Goal: Task Accomplishment & Management: Use online tool/utility

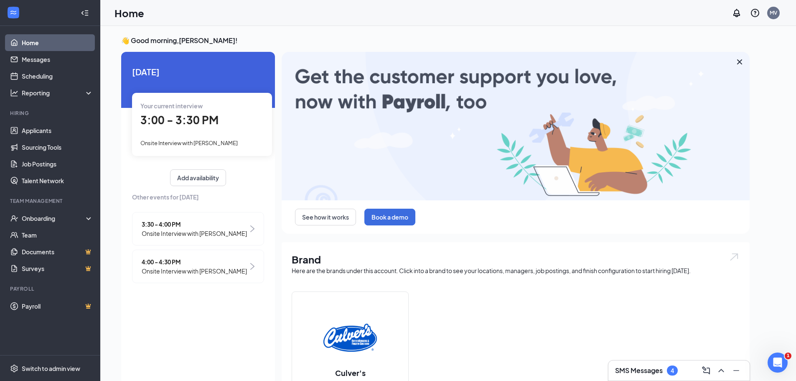
click at [198, 131] on div "Your current interview 3:00 - 3:30 PM Onsite Interview with [PERSON_NAME]" at bounding box center [202, 124] width 140 height 63
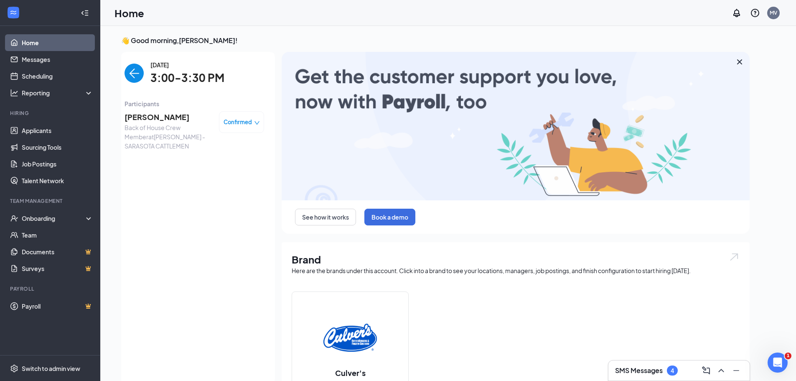
scroll to position [3, 0]
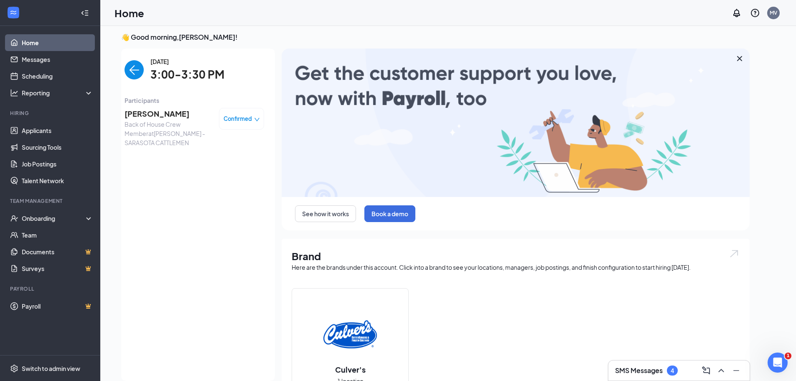
click at [181, 113] on span "[PERSON_NAME]" at bounding box center [169, 114] width 88 height 12
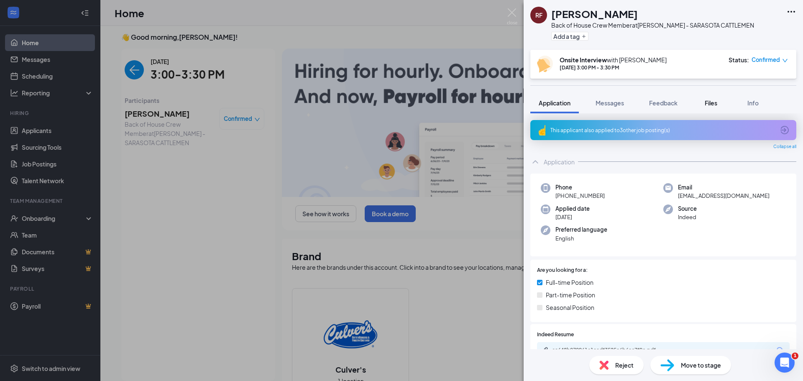
click at [726, 102] on button "Files" at bounding box center [710, 102] width 33 height 21
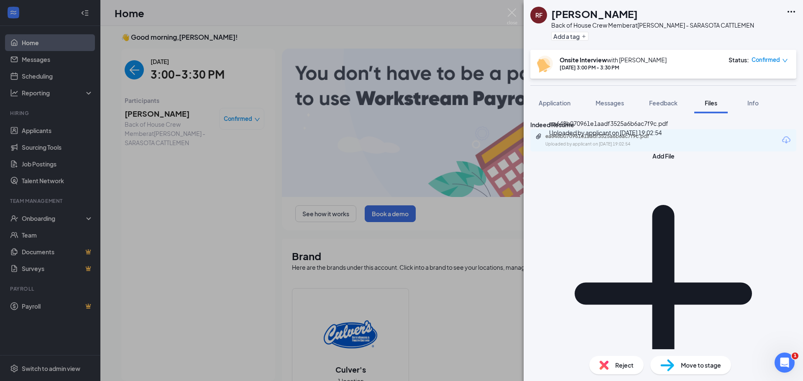
click at [604, 148] on div "Uploaded by applicant on [DATE] 19:02:54" at bounding box center [607, 144] width 125 height 7
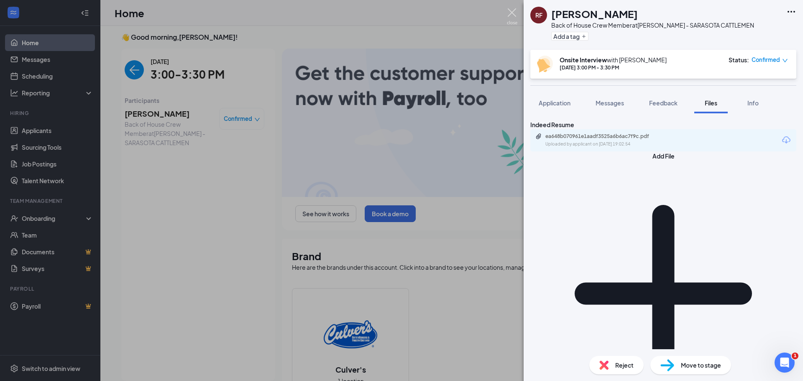
click at [507, 11] on img at bounding box center [512, 16] width 10 height 16
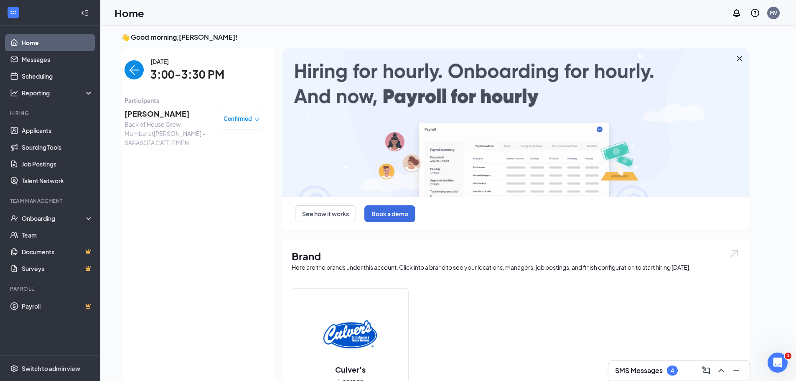
click at [138, 71] on img "back-button" at bounding box center [134, 69] width 19 height 19
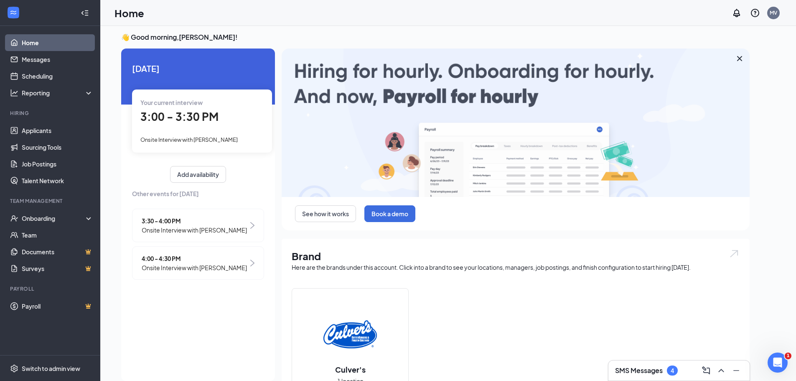
click at [227, 222] on span "3:30 - 4:00 PM" at bounding box center [194, 220] width 105 height 9
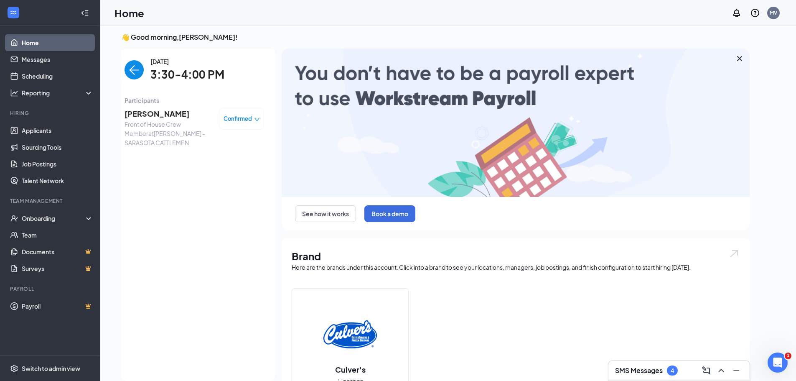
click at [156, 113] on span "[PERSON_NAME]" at bounding box center [169, 114] width 88 height 12
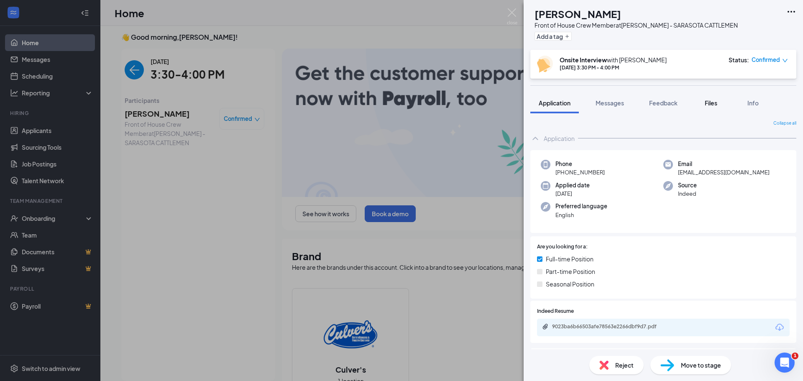
click at [715, 101] on span "Files" at bounding box center [710, 103] width 13 height 8
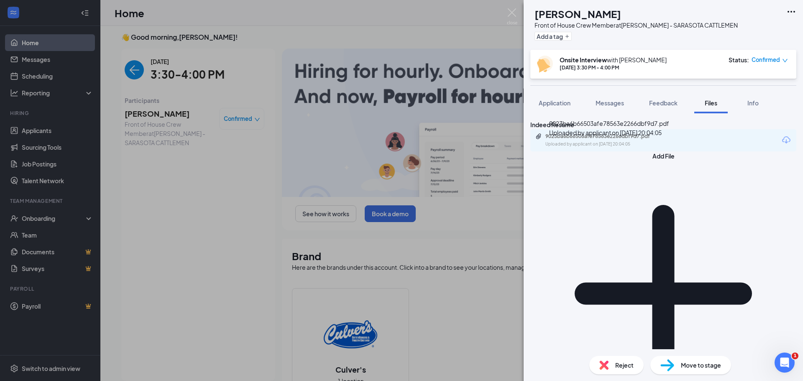
click at [607, 148] on div "Uploaded by applicant on [DATE] 20:04:05" at bounding box center [607, 144] width 125 height 7
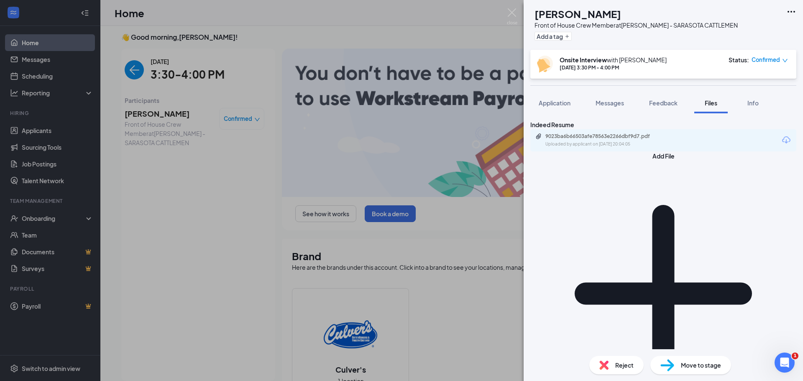
click at [132, 75] on div "KB [PERSON_NAME] Front of House Crew Member at [PERSON_NAME] - SARASOTA CATTLEM…" at bounding box center [401, 190] width 803 height 381
click at [506, 13] on div "KB [PERSON_NAME] Front of House Crew Member at [PERSON_NAME] - SARASOTA CATTLEM…" at bounding box center [401, 190] width 803 height 381
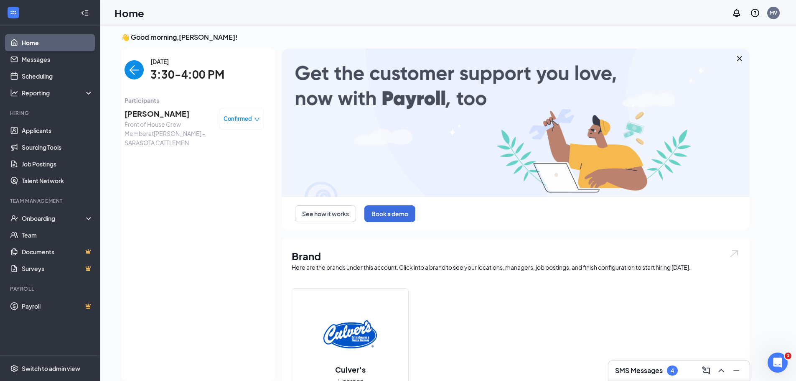
click at [138, 72] on img "back-button" at bounding box center [134, 69] width 19 height 19
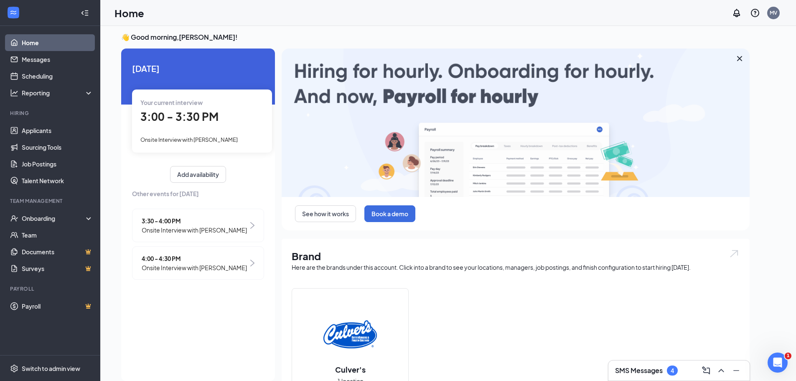
click at [199, 262] on span "4:00 - 4:30 PM" at bounding box center [194, 258] width 105 height 9
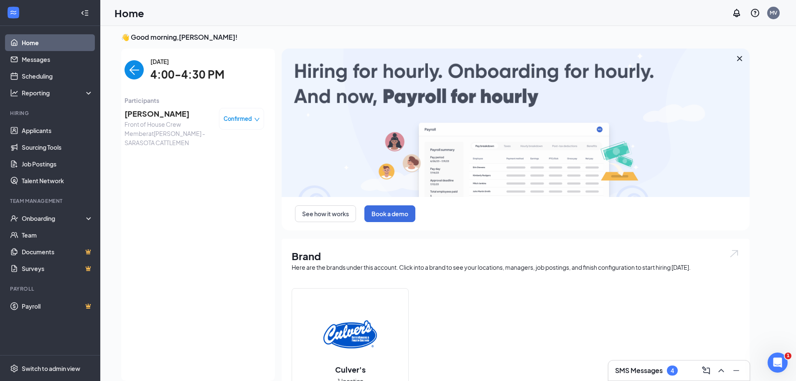
click at [164, 112] on span "[PERSON_NAME]" at bounding box center [169, 114] width 88 height 12
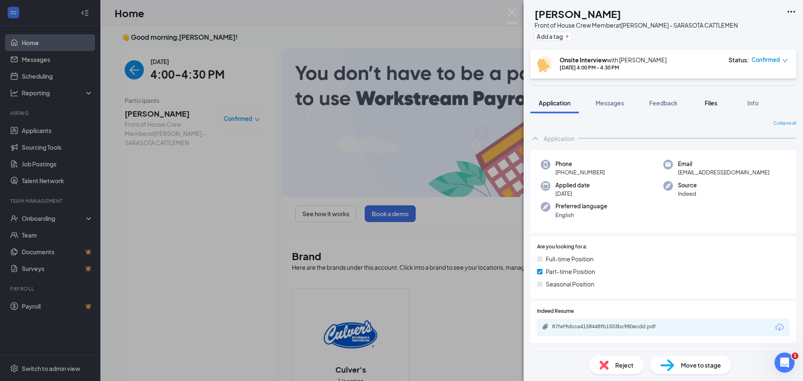
click at [704, 99] on div "Files" at bounding box center [710, 103] width 17 height 8
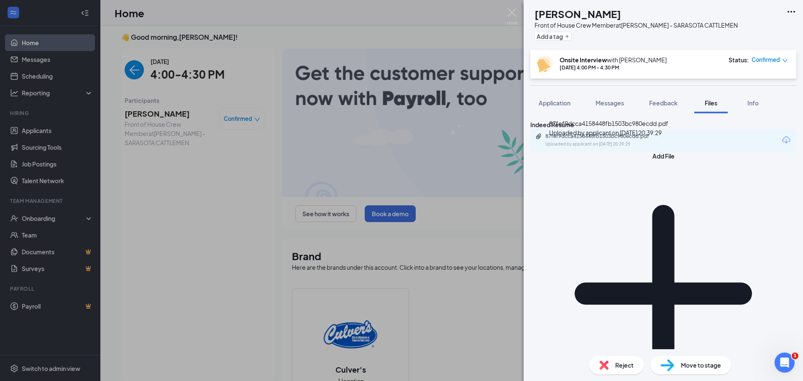
click at [610, 140] on div "87fef9dcca4158448fb1503bc980ecdd.pdf" at bounding box center [603, 136] width 117 height 7
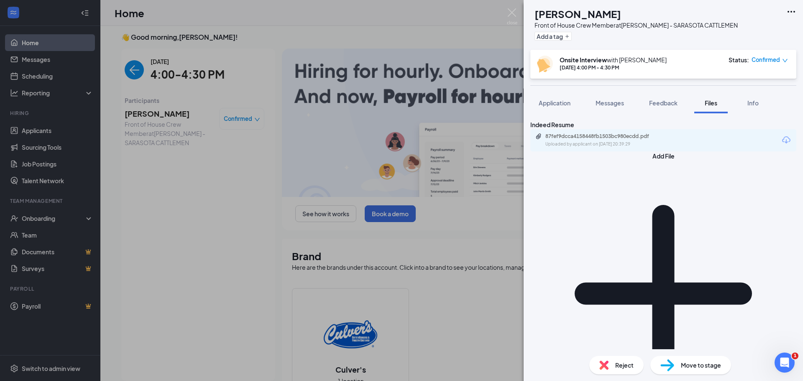
click at [518, 12] on div "SA [PERSON_NAME] Front of House Crew Member at [PERSON_NAME] - SARASOTA CATTLEM…" at bounding box center [401, 190] width 803 height 381
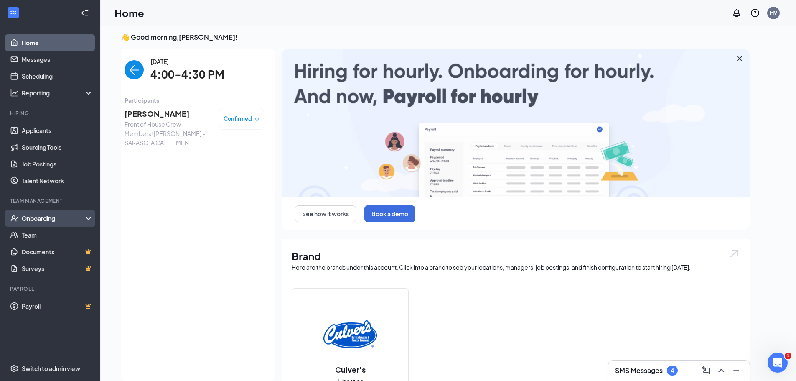
click at [46, 217] on div "Onboarding" at bounding box center [54, 218] width 64 height 8
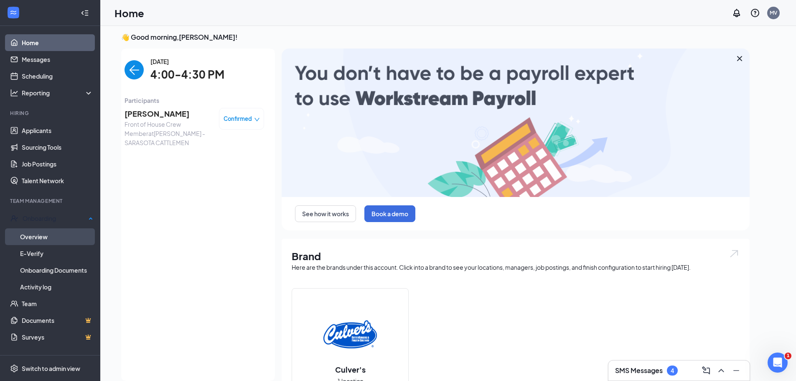
click at [48, 230] on link "Overview" at bounding box center [56, 236] width 73 height 17
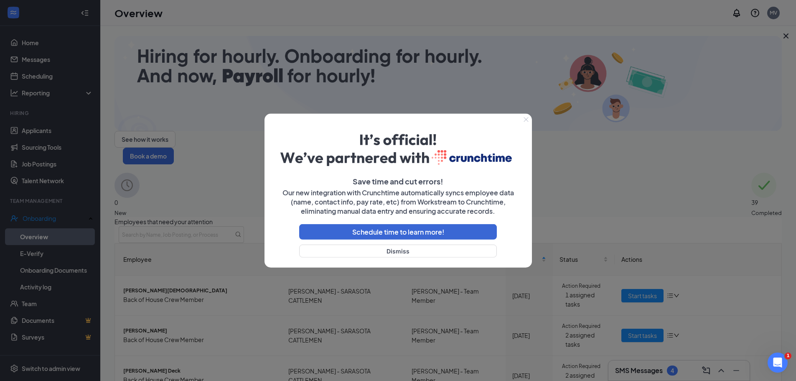
click at [530, 119] on button "Close" at bounding box center [526, 119] width 12 height 12
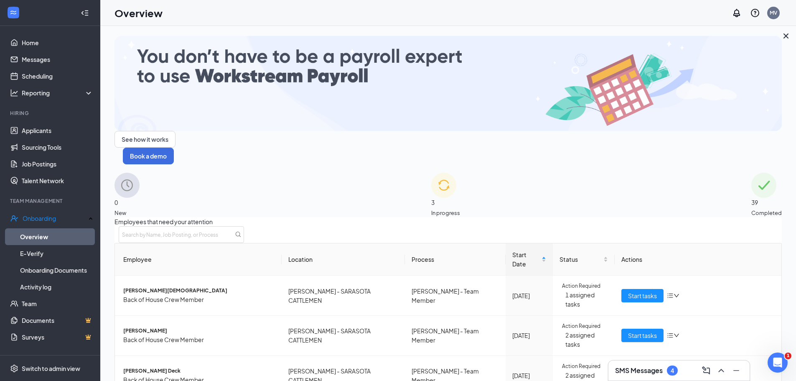
click at [460, 173] on div "3 In progress" at bounding box center [445, 195] width 29 height 44
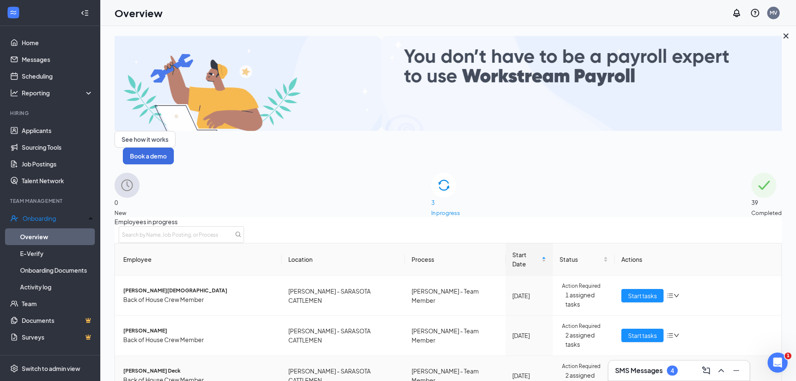
click at [236, 367] on span "[PERSON_NAME] Deck" at bounding box center [199, 371] width 152 height 8
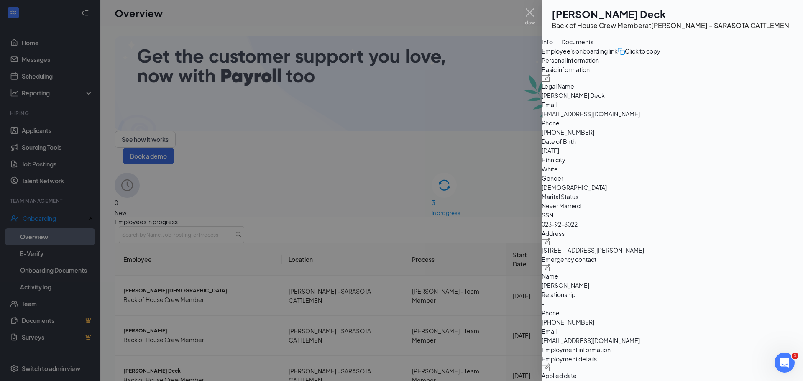
click at [534, 11] on img at bounding box center [530, 16] width 10 height 16
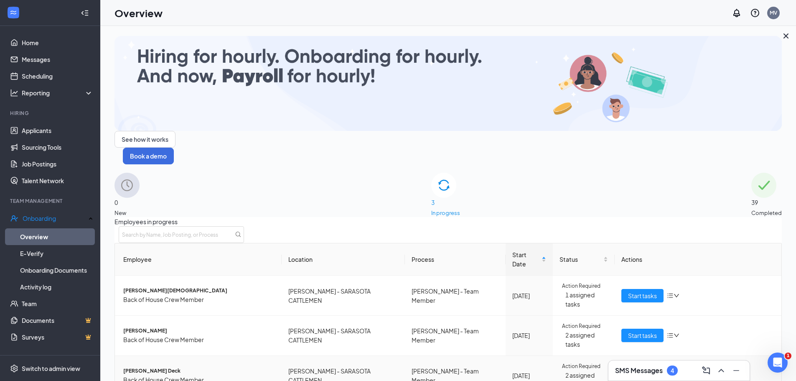
drag, startPoint x: 631, startPoint y: 303, endPoint x: 634, endPoint y: 299, distance: 5.1
click at [633, 356] on td "Start tasks" at bounding box center [698, 376] width 167 height 40
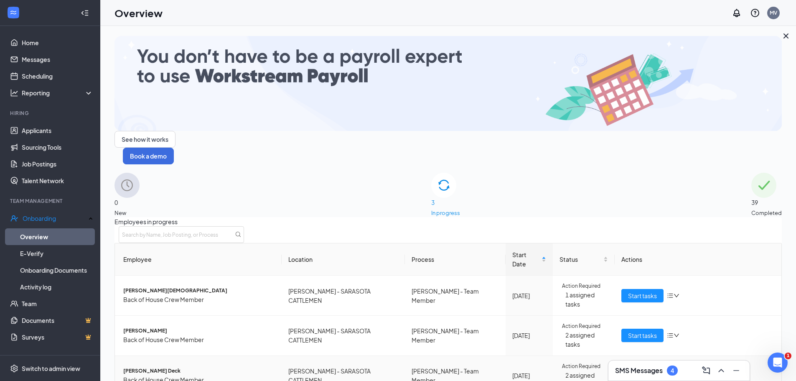
click at [635, 371] on span "Start tasks" at bounding box center [642, 375] width 29 height 9
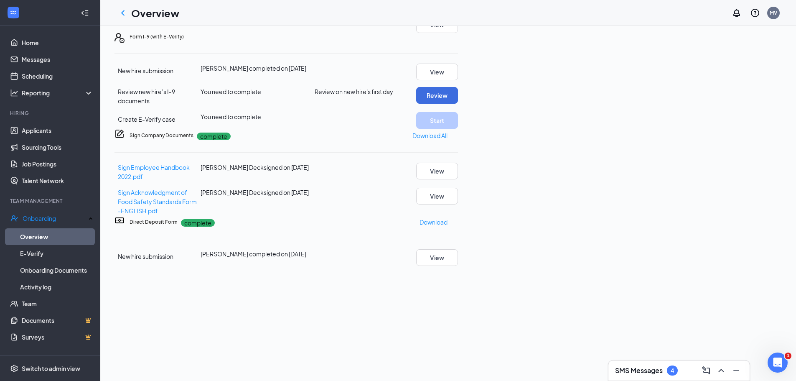
scroll to position [125, 0]
